Goal: Task Accomplishment & Management: Manage account settings

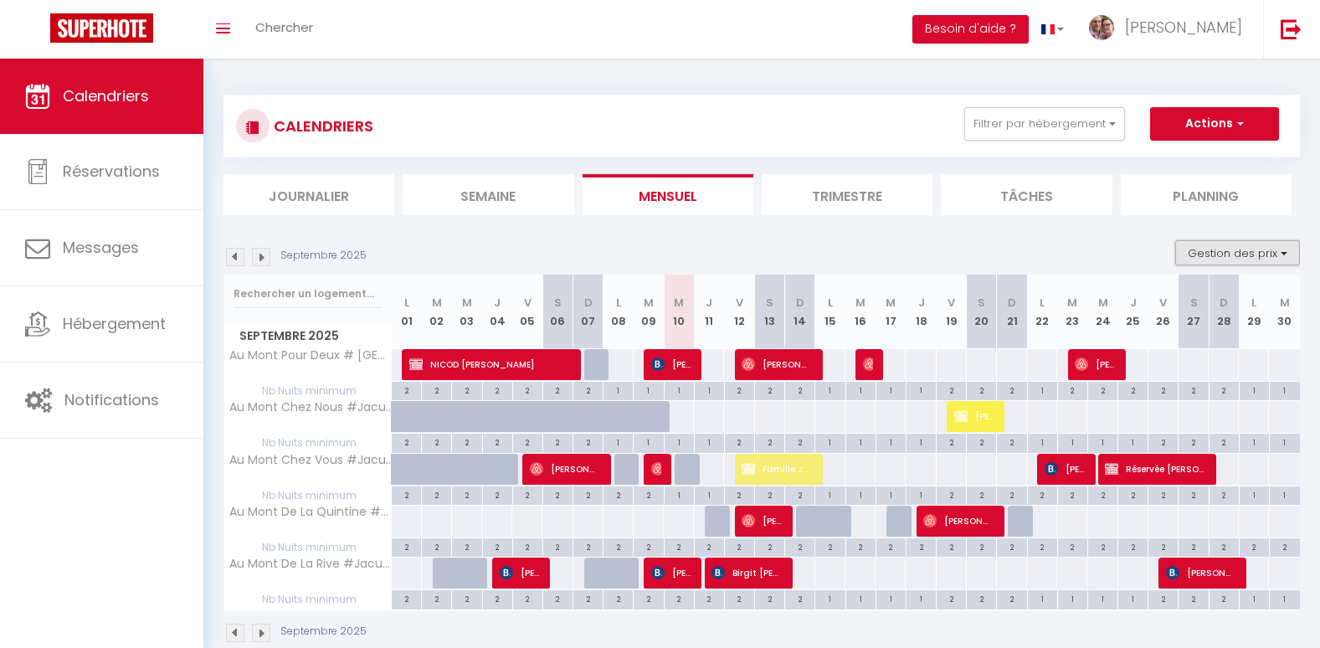
click at [1285, 258] on button "Gestion des prix" at bounding box center [1237, 252] width 125 height 25
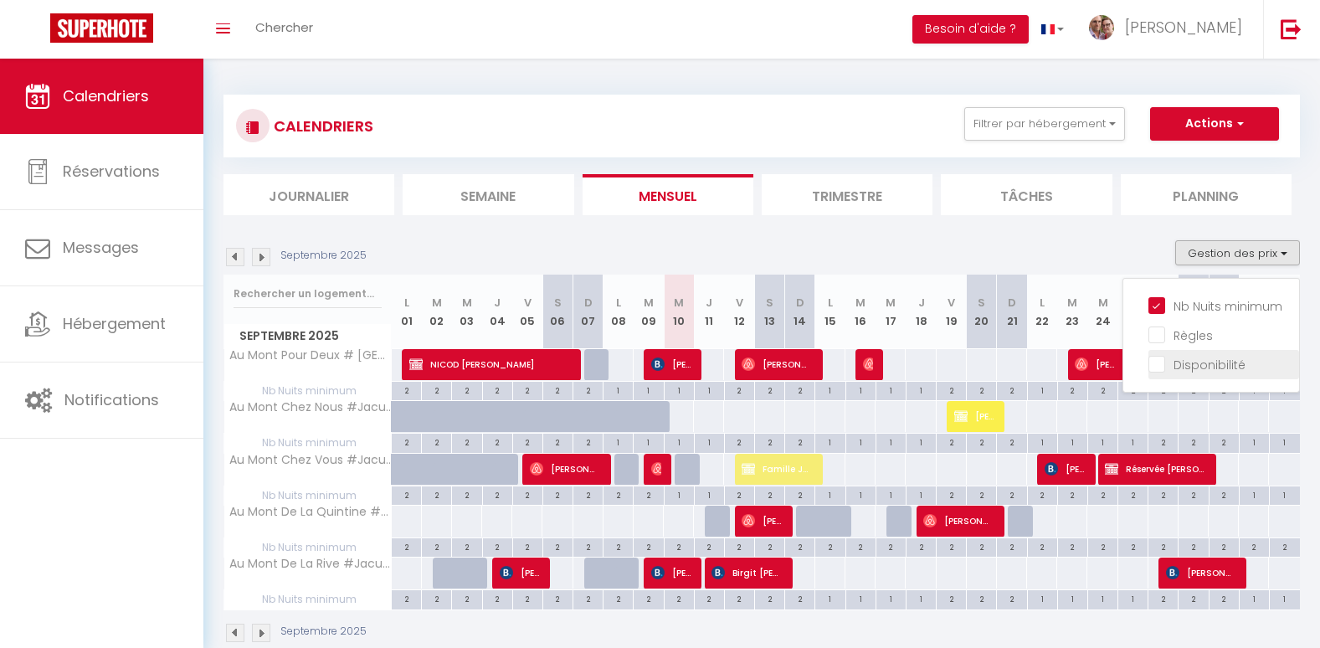
click at [1211, 371] on input "Disponibilité" at bounding box center [1223, 363] width 151 height 17
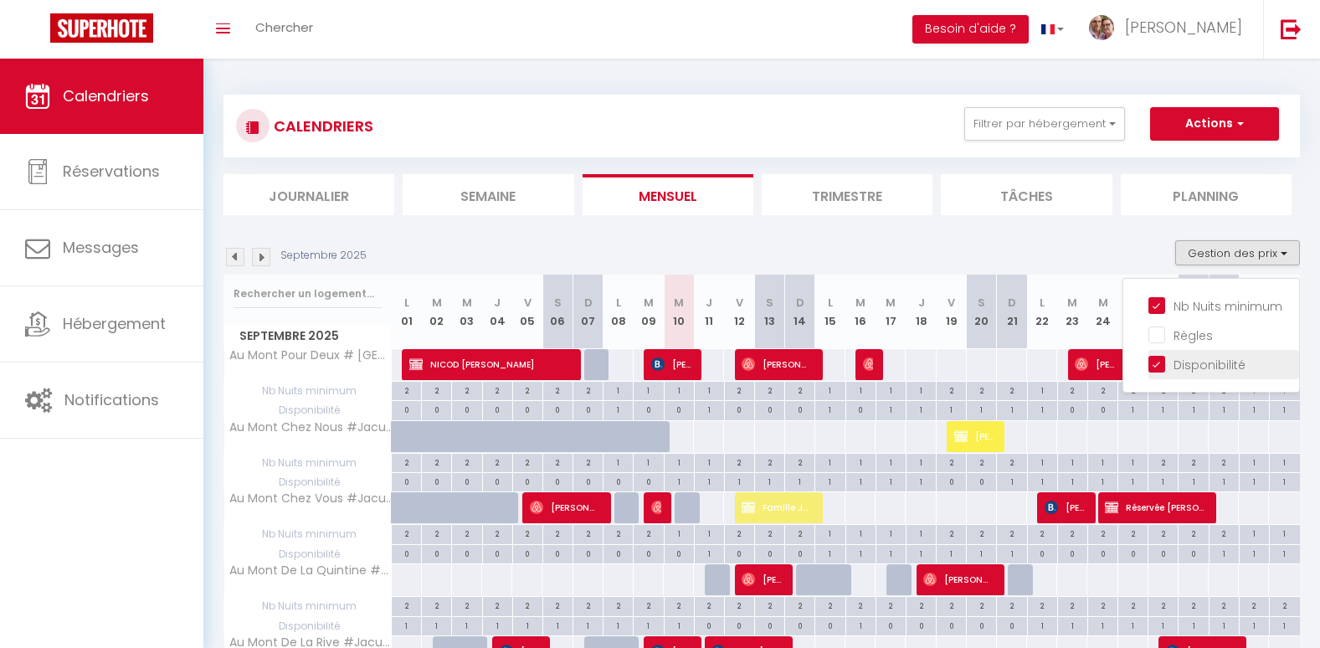
click at [1212, 367] on input "Disponibilité" at bounding box center [1223, 363] width 151 height 17
checkbox input "false"
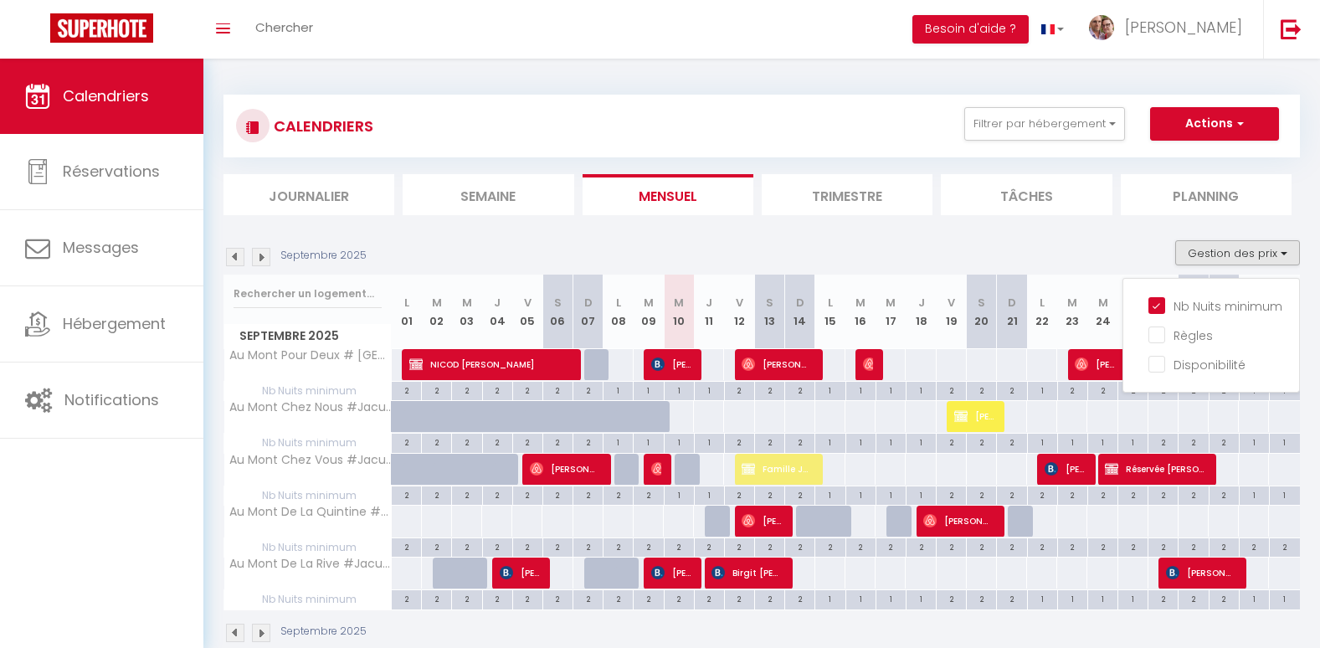
click at [564, 85] on div "CALENDRIERS Filtrer par hébergement Tous Au Mont Pour Deux # [GEOGRAPHIC_DATA]#…" at bounding box center [762, 369] width 1076 height 581
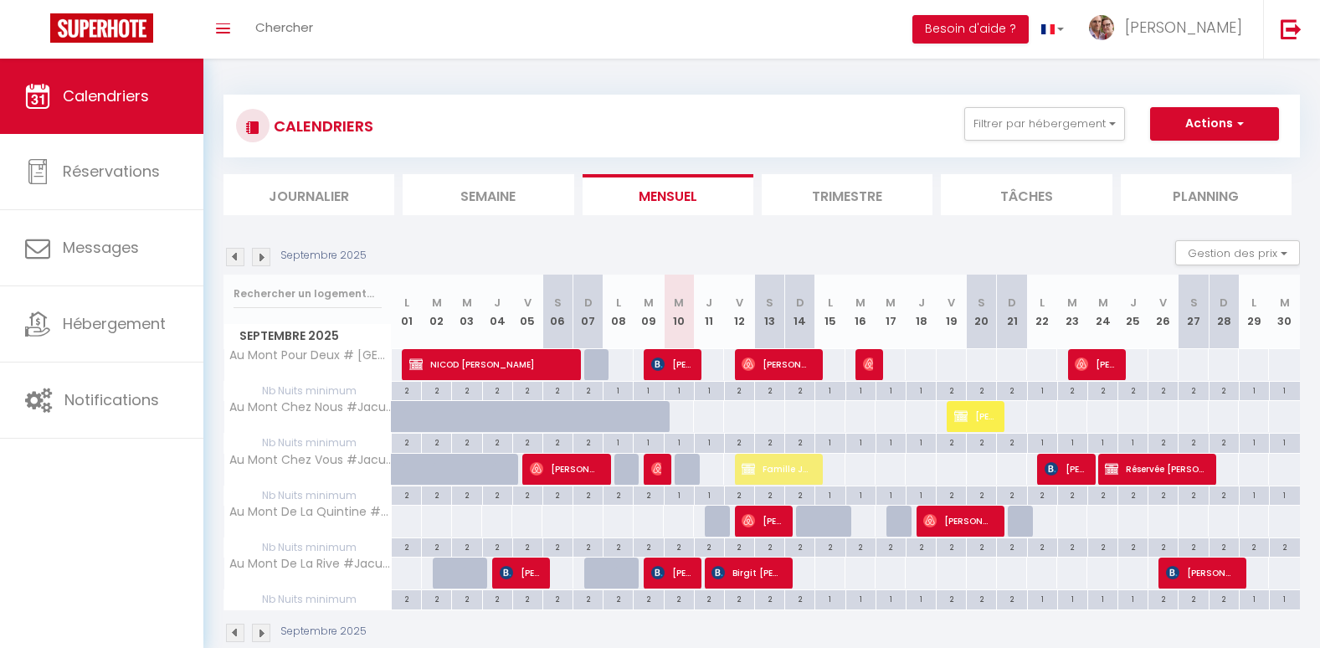
click at [629, 359] on div "110" at bounding box center [618, 364] width 31 height 31
type input "110"
select select "1"
type input "Lun 08 Septembre 2025"
type input "[DATE] Septembre 2025"
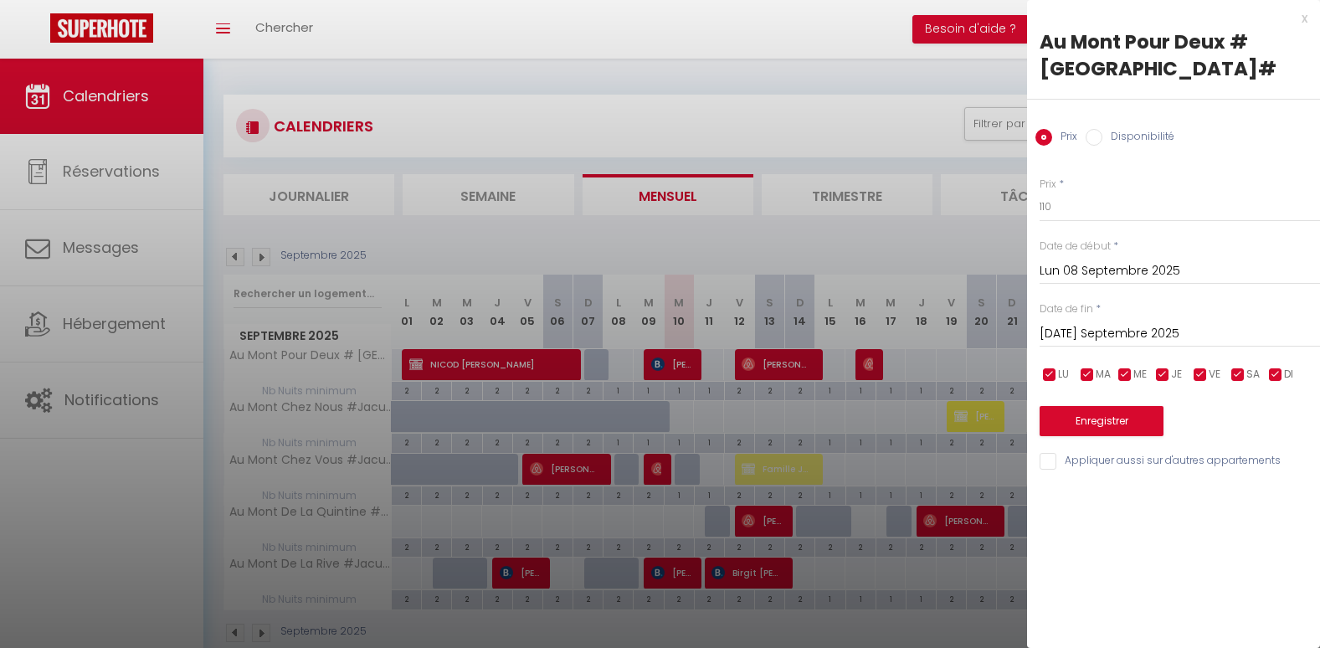
click at [1087, 141] on input "Disponibilité" at bounding box center [1094, 137] width 17 height 17
radio input "true"
radio input "false"
click at [1067, 205] on select "Disponible Indisponible" at bounding box center [1180, 208] width 280 height 32
select select "0"
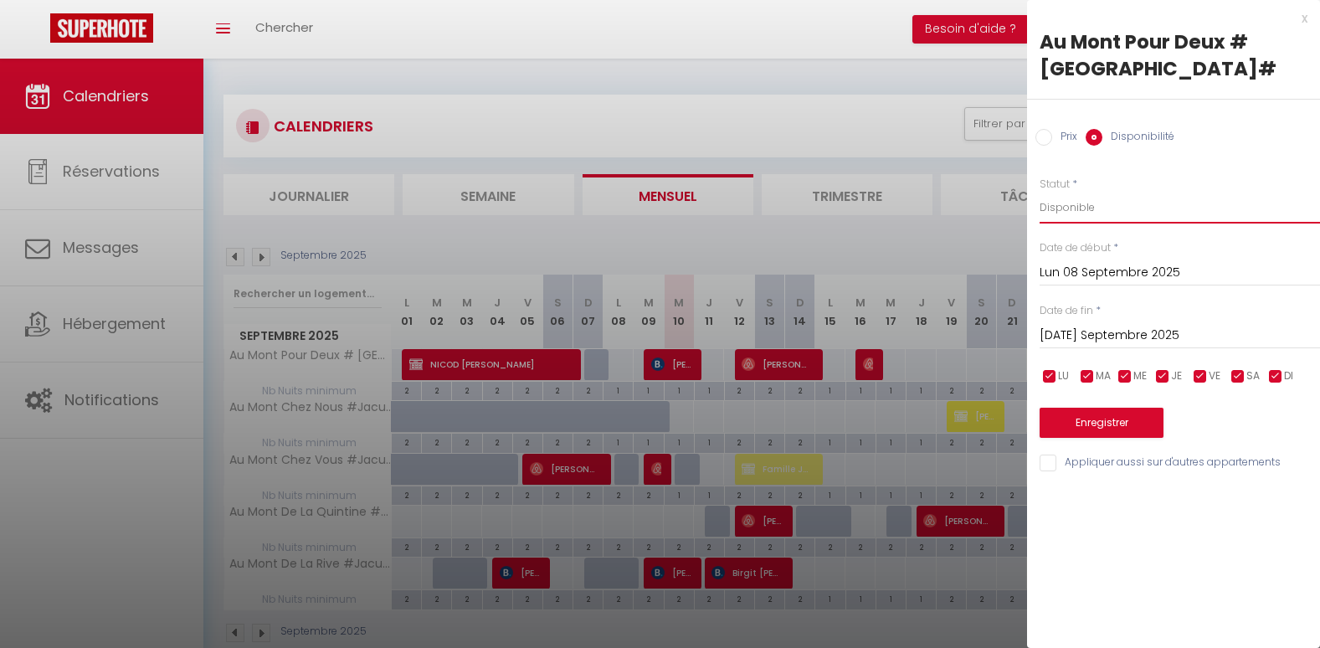
click at [1040, 192] on select "Disponible Indisponible" at bounding box center [1180, 208] width 280 height 32
click at [1109, 429] on button "Enregistrer" at bounding box center [1102, 423] width 124 height 30
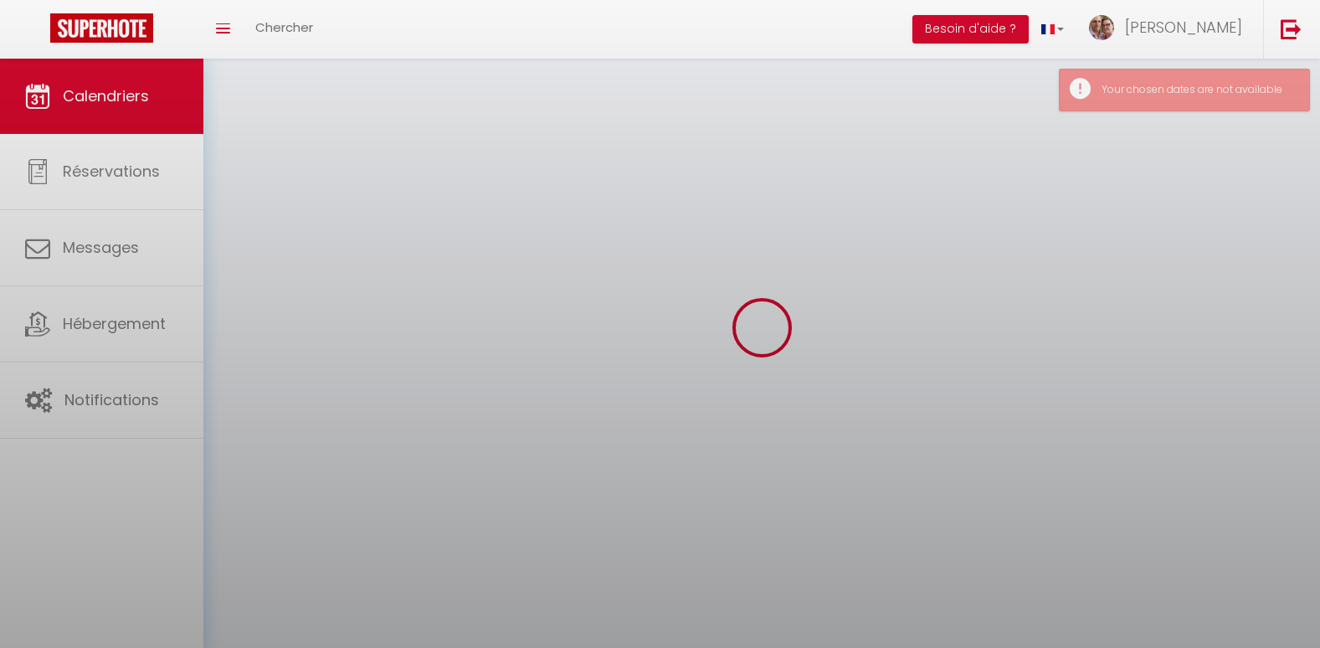
select select "0"
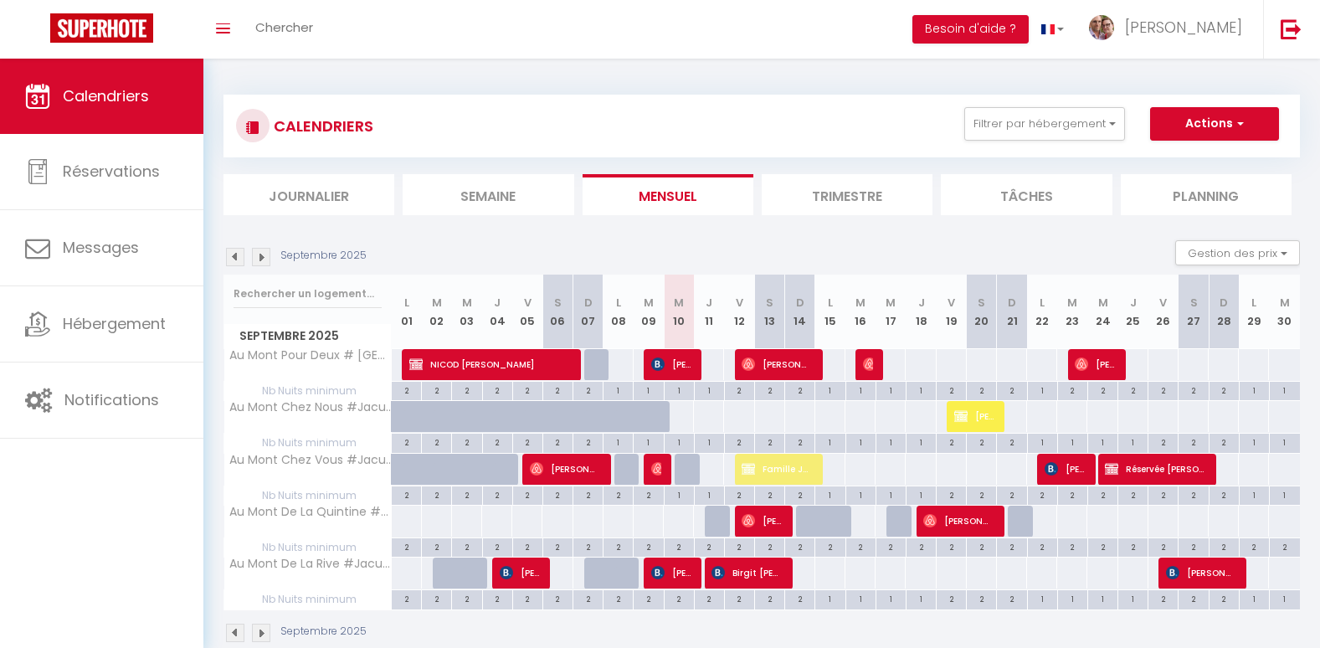
click at [719, 471] on div "440" at bounding box center [708, 469] width 31 height 31
type input "Jeu 11 Septembre 2025"
type input "Ven 12 Septembre 2025"
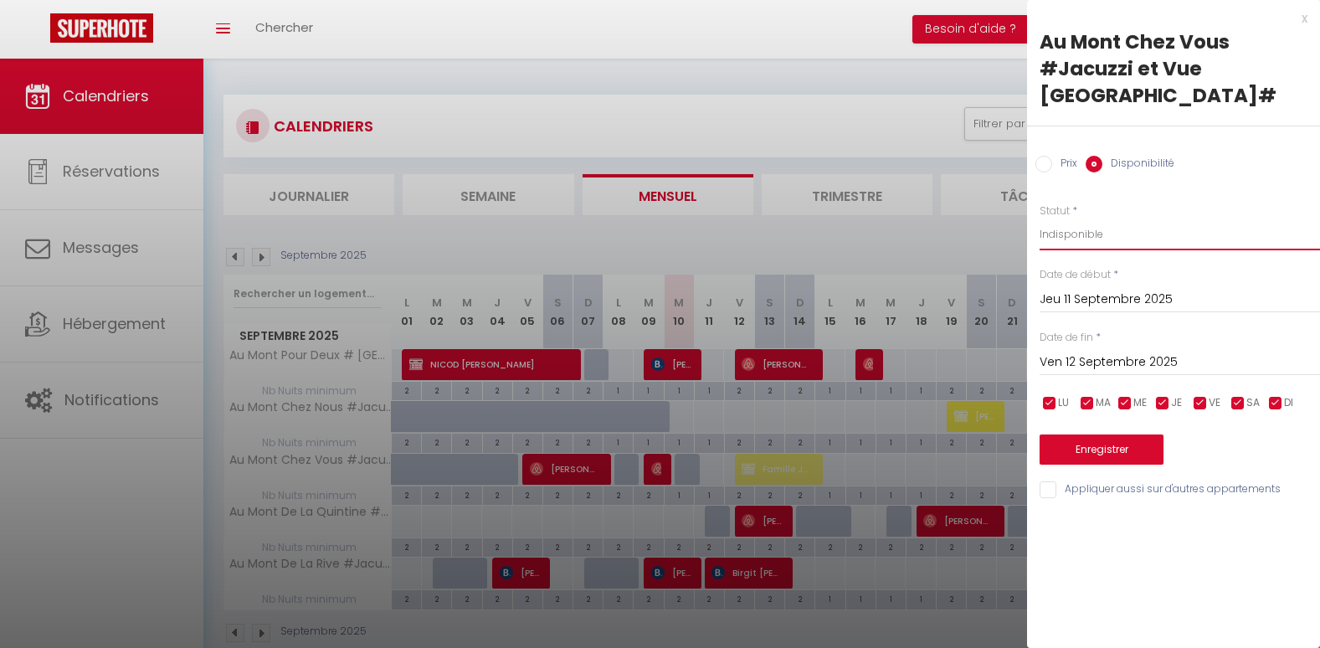
click at [1098, 239] on select "Disponible Indisponible" at bounding box center [1180, 234] width 280 height 32
select select "0"
click at [1040, 218] on select "Disponible Indisponible" at bounding box center [1180, 234] width 280 height 32
click at [1122, 455] on button "Enregistrer" at bounding box center [1102, 449] width 124 height 30
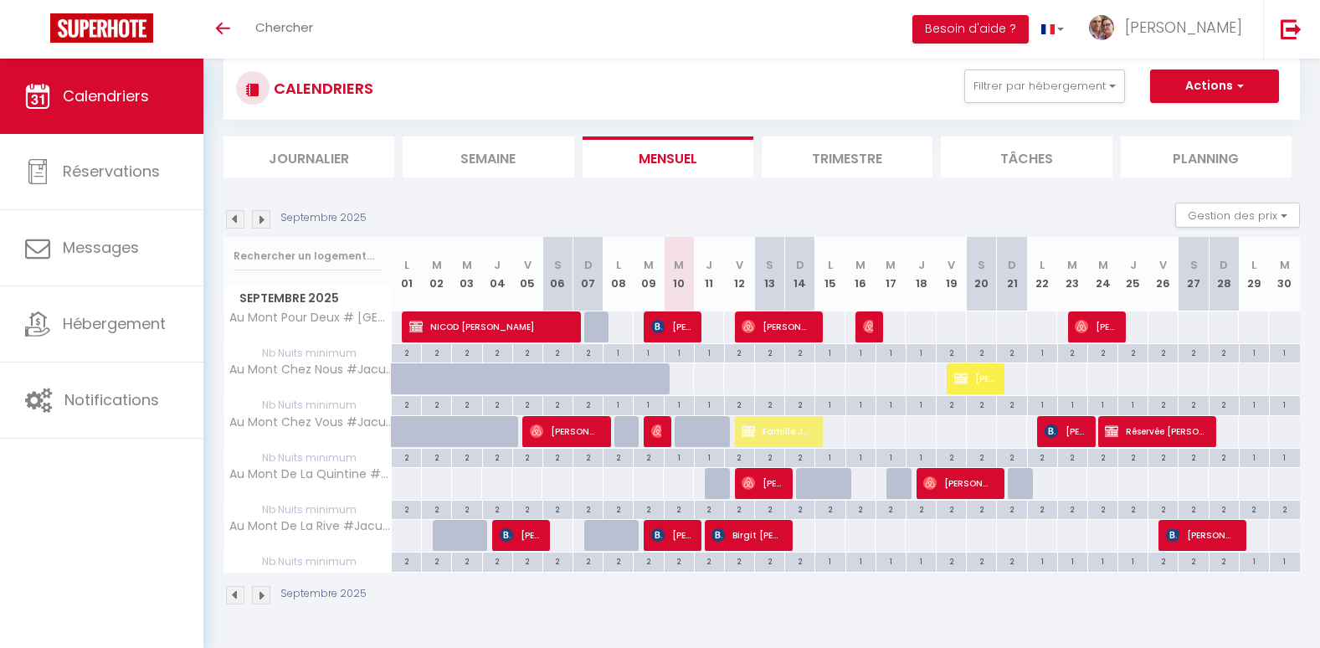
scroll to position [59, 0]
